Goal: Task Accomplishment & Management: Manage account settings

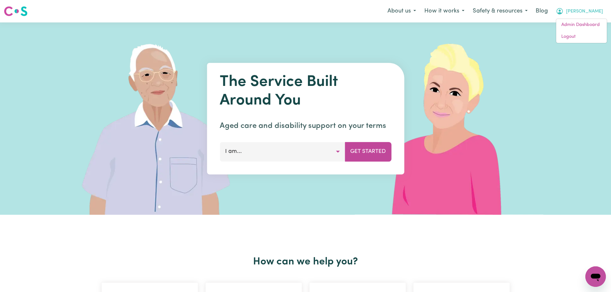
click at [582, 46] on div "The Service Built Around You Aged care and disability support on your terms I a…" at bounding box center [305, 118] width 611 height 192
click at [592, 12] on span "[PERSON_NAME]" at bounding box center [584, 11] width 37 height 7
click at [593, 37] on link "Logout" at bounding box center [581, 37] width 51 height 12
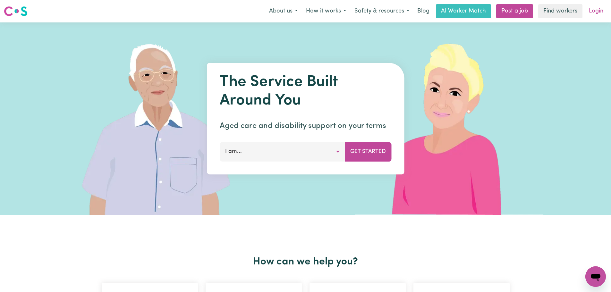
click at [595, 11] on link "Login" at bounding box center [596, 11] width 22 height 14
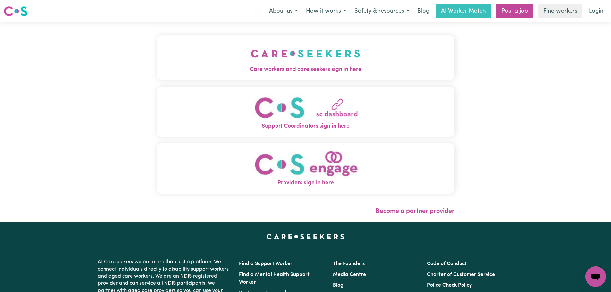
click at [210, 61] on button "Care workers and care seekers sign in here" at bounding box center [305, 57] width 298 height 45
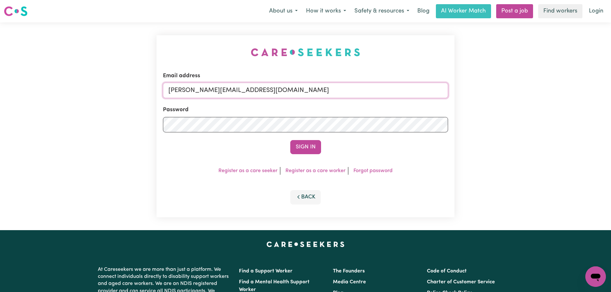
drag, startPoint x: 279, startPoint y: 87, endPoint x: 273, endPoint y: 97, distance: 11.9
click at [279, 87] on input "[PERSON_NAME][EMAIL_ADDRESS][DOMAIN_NAME]" at bounding box center [305, 90] width 285 height 15
drag, startPoint x: 284, startPoint y: 91, endPoint x: 202, endPoint y: 91, distance: 82.4
click at [202, 91] on input "superuser~ [PERSON_NAME][EMAIL_ADDRESS][PERSON_NAME][DOMAIN_NAME]" at bounding box center [305, 90] width 285 height 15
type input "superuser~[PERSON_NAME][EMAIL_ADDRESS][PERSON_NAME][DOMAIN_NAME]"
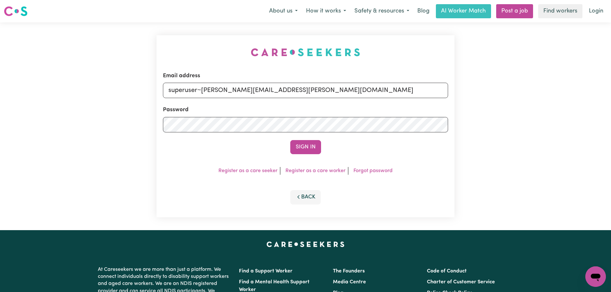
click at [290, 140] on button "Sign In" at bounding box center [305, 147] width 31 height 14
